Goal: Transaction & Acquisition: Obtain resource

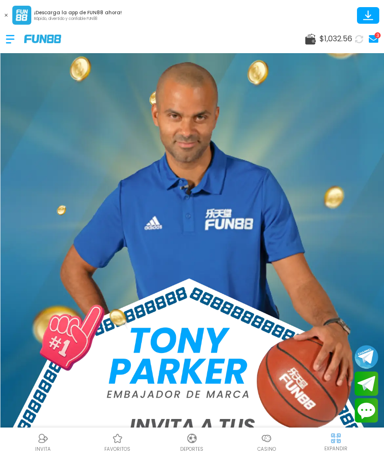
click at [346, 37] on span "$ 1,032.56" at bounding box center [336, 38] width 33 height 11
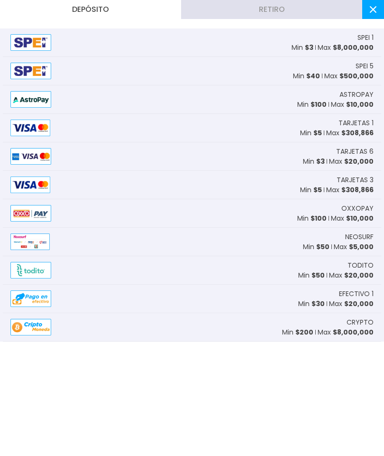
click at [370, 11] on icon at bounding box center [373, 9] width 7 height 7
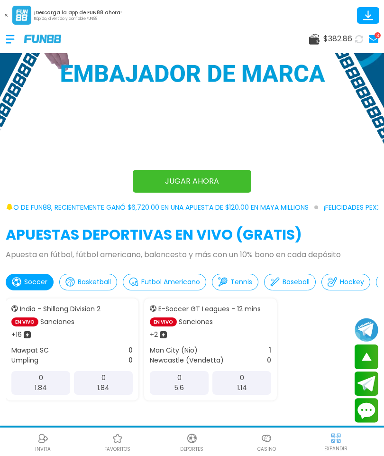
scroll to position [354, 0]
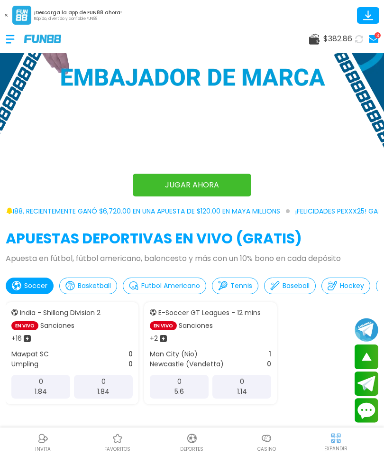
click at [271, 444] on img at bounding box center [266, 437] width 11 height 11
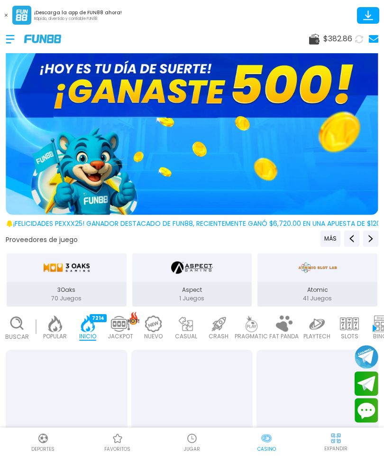
scroll to position [0, 24]
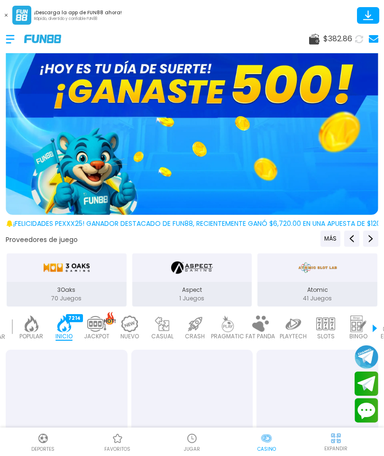
click at [266, 441] on img at bounding box center [266, 437] width 11 height 11
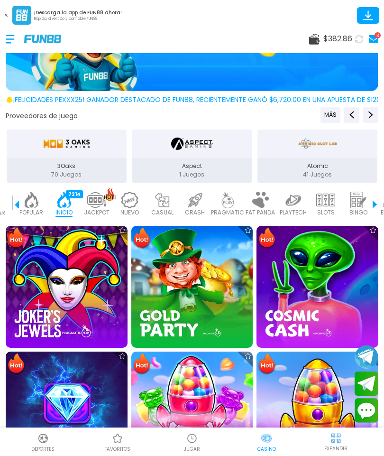
scroll to position [157, 0]
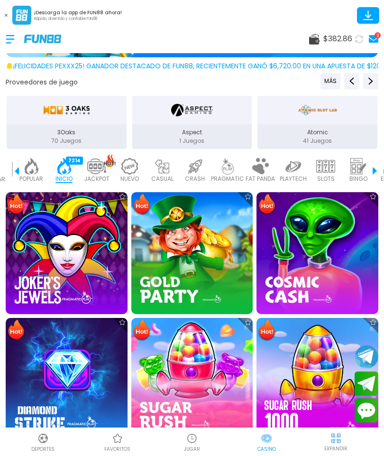
click at [96, 174] on img at bounding box center [96, 166] width 19 height 17
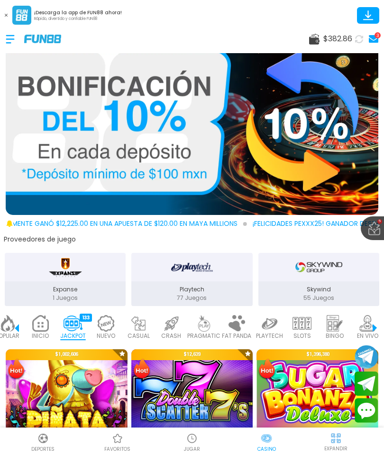
click at [146, 329] on img at bounding box center [138, 323] width 19 height 17
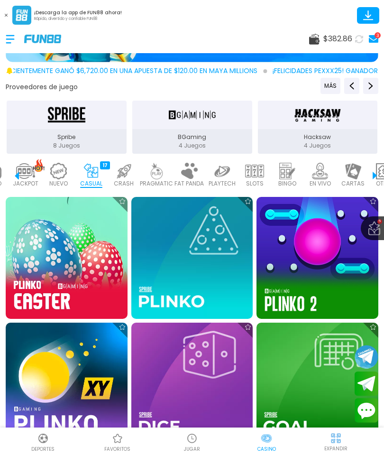
scroll to position [148, 0]
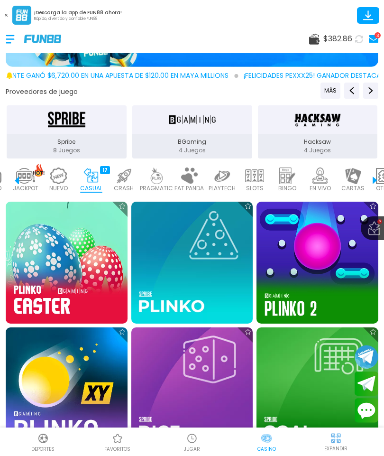
click at [120, 184] on img at bounding box center [123, 175] width 19 height 17
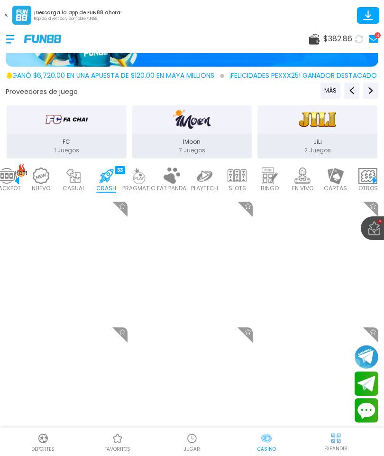
scroll to position [0, 118]
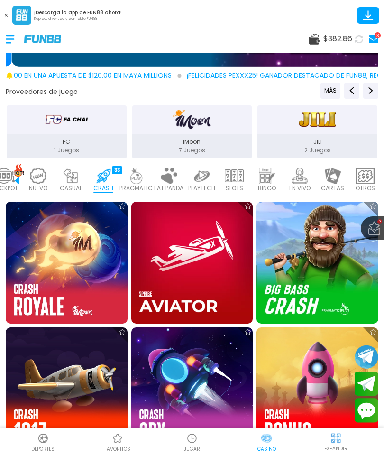
click at [166, 183] on img at bounding box center [168, 175] width 19 height 17
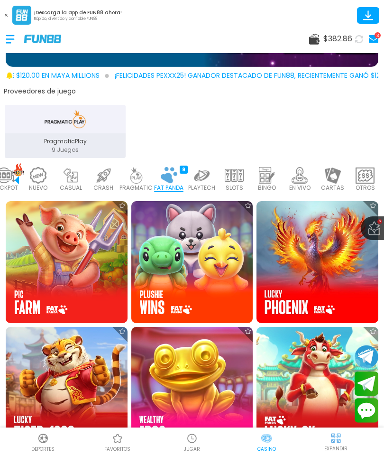
click at [104, 181] on img at bounding box center [103, 175] width 19 height 17
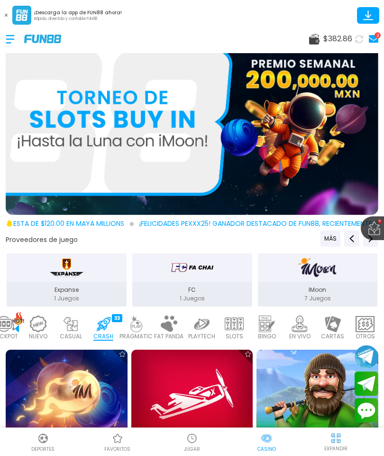
click at [233, 329] on img at bounding box center [234, 323] width 19 height 17
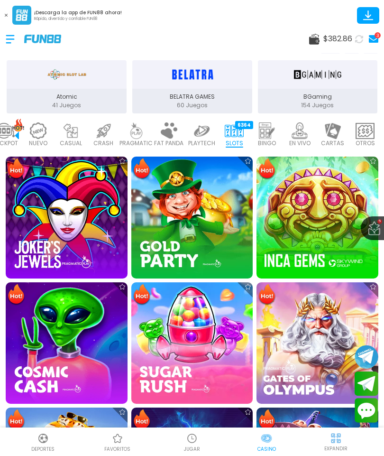
scroll to position [281, 0]
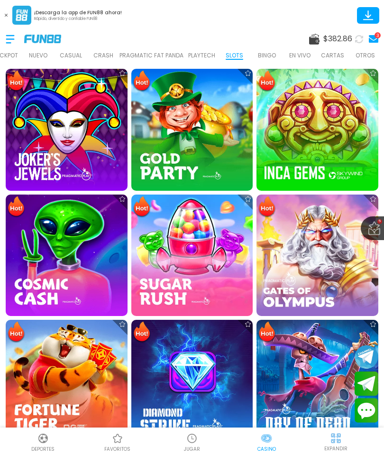
click at [30, 239] on img at bounding box center [67, 255] width 122 height 122
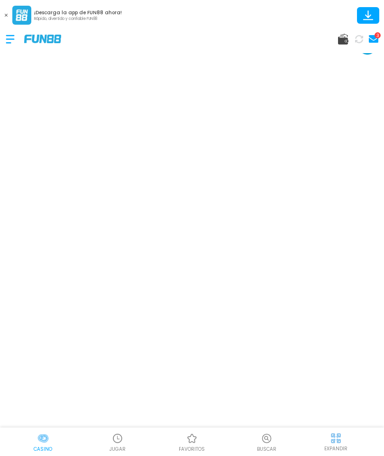
click at [3, 19] on button at bounding box center [6, 15] width 12 height 12
click at [3, 25] on div "3" at bounding box center [192, 39] width 384 height 28
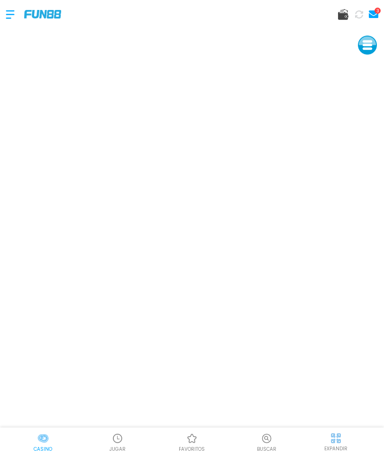
click at [6, 18] on div at bounding box center [15, 14] width 18 height 28
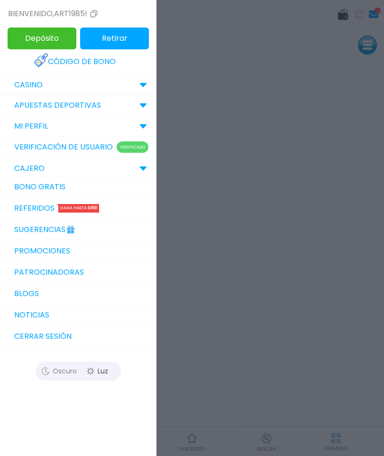
click at [25, 89] on p "CASINO" at bounding box center [28, 84] width 28 height 11
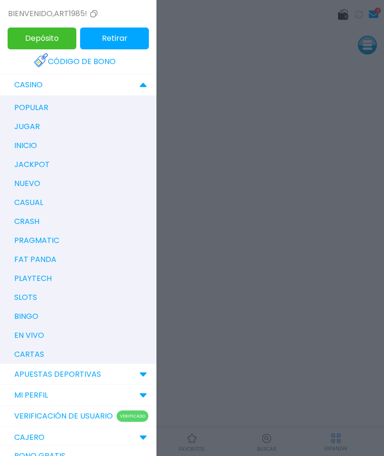
click at [344, 311] on div at bounding box center [192, 228] width 384 height 456
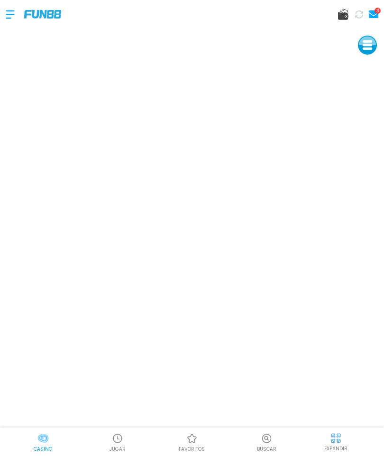
click at [52, 433] on div "Casino" at bounding box center [43, 441] width 74 height 21
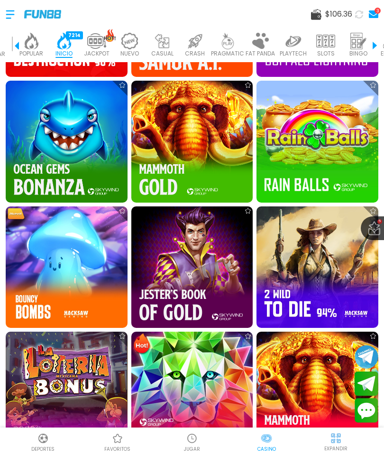
scroll to position [1847, 0]
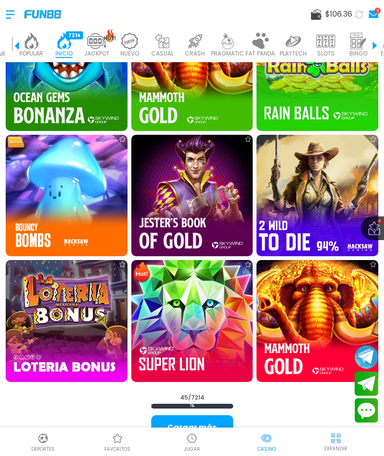
click at [340, 215] on img at bounding box center [317, 196] width 134 height 134
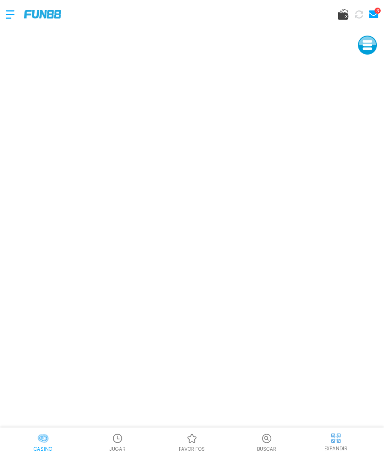
click at [7, 9] on div at bounding box center [15, 14] width 18 height 28
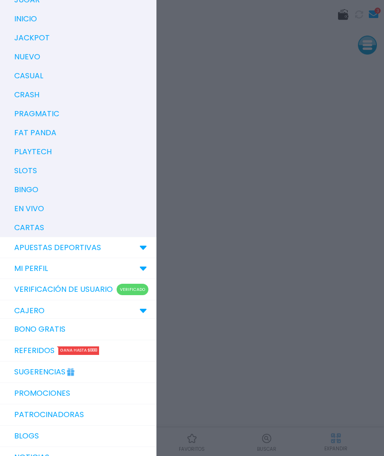
scroll to position [136, 0]
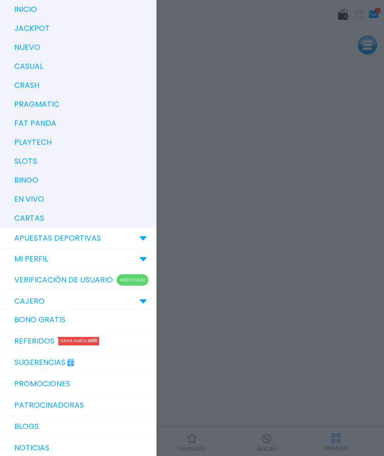
click at [28, 321] on link "Bono Gratis" at bounding box center [78, 319] width 156 height 21
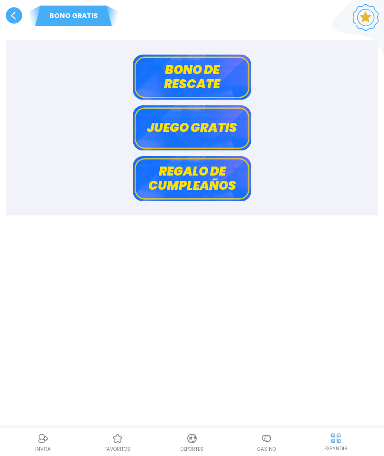
click at [224, 92] on button "Bono de rescate" at bounding box center [192, 77] width 119 height 45
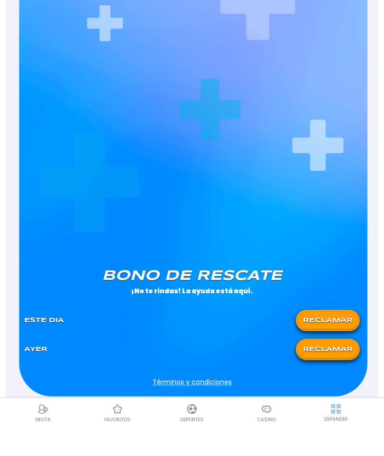
scroll to position [352, 0]
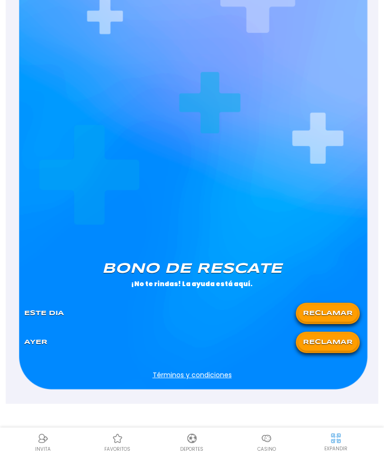
click at [326, 316] on button "RECLAMAR" at bounding box center [327, 313] width 59 height 17
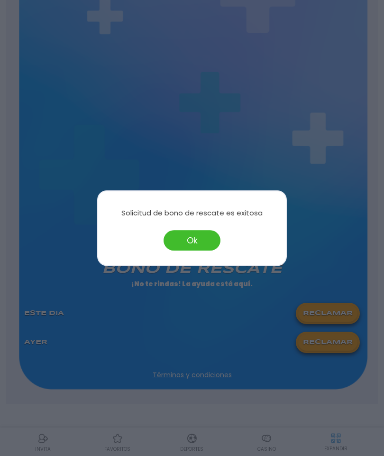
click at [184, 247] on button "Ok" at bounding box center [192, 240] width 57 height 20
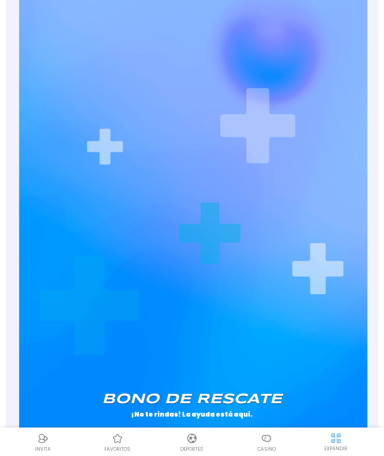
scroll to position [0, 0]
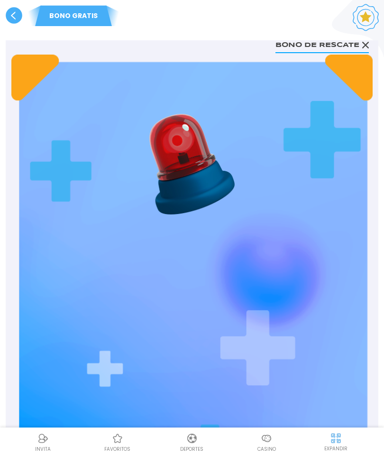
click at [14, 17] on use at bounding box center [14, 15] width 17 height 17
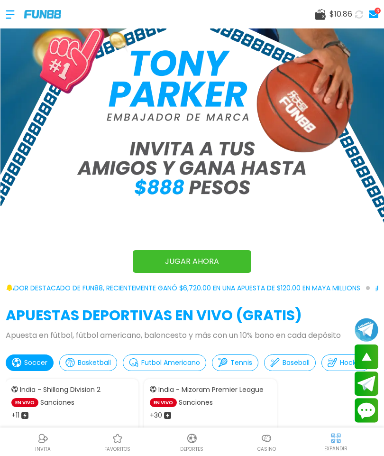
click at [258, 435] on div "Casino" at bounding box center [267, 441] width 74 height 21
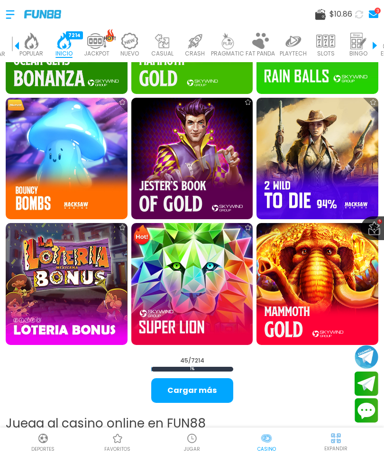
scroll to position [1886, 0]
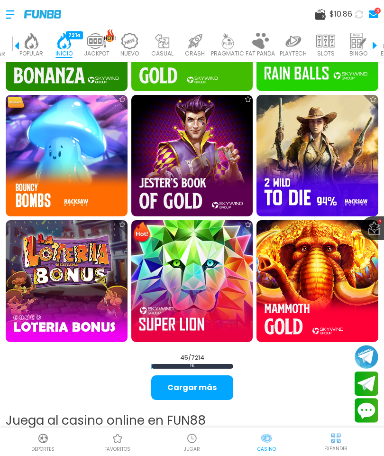
click at [221, 395] on button "Cargar más" at bounding box center [192, 387] width 82 height 25
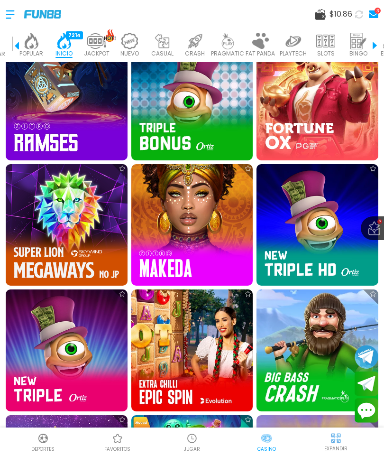
scroll to position [2563, 0]
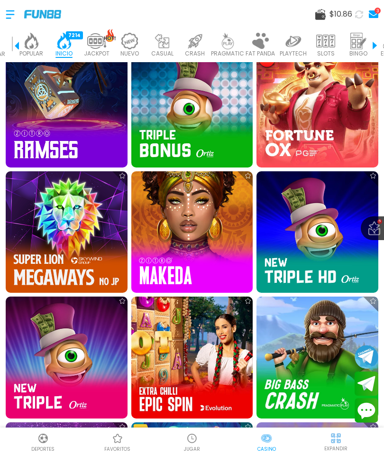
click at [37, 106] on img at bounding box center [67, 107] width 122 height 122
